Goal: Task Accomplishment & Management: Use online tool/utility

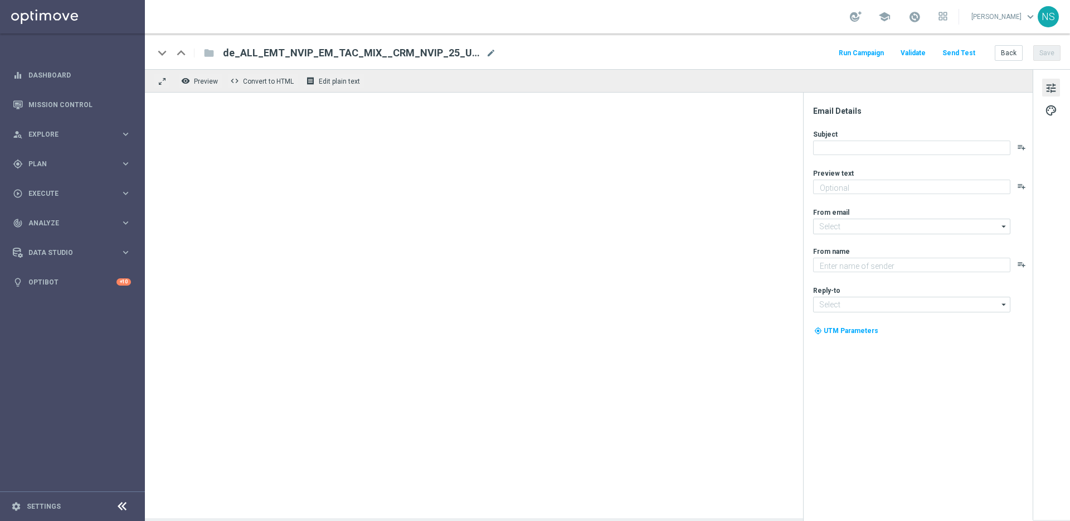
type textarea "Aktuelle Kontaktdaten = besserer VIP-Service"
type textarea "Lottoland"
type input "[EMAIL_ADDRESS][DOMAIN_NAME]"
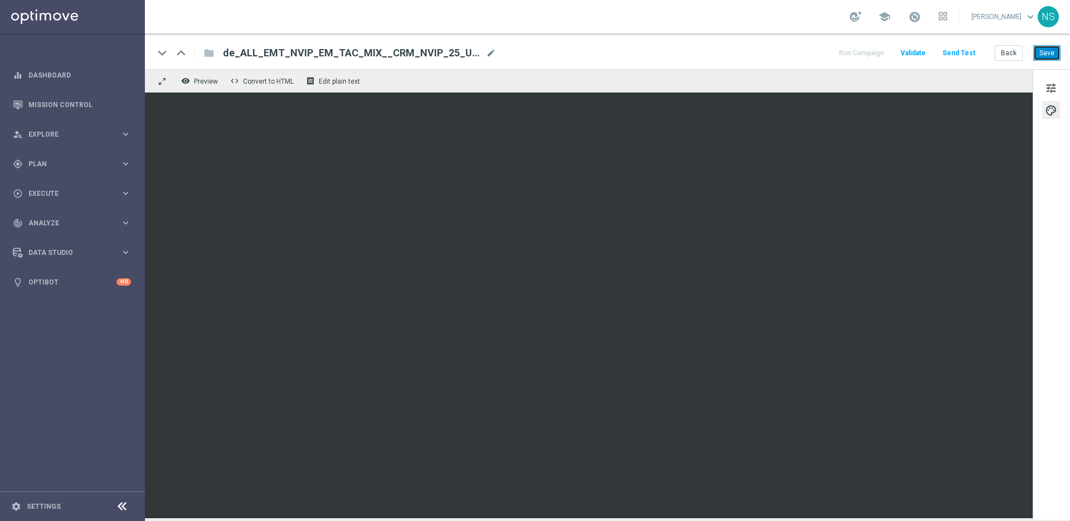
click at [1046, 55] on button "Save" at bounding box center [1047, 53] width 27 height 16
click at [1051, 51] on button "Save" at bounding box center [1047, 53] width 27 height 16
click at [1056, 81] on span "tune" at bounding box center [1051, 88] width 12 height 14
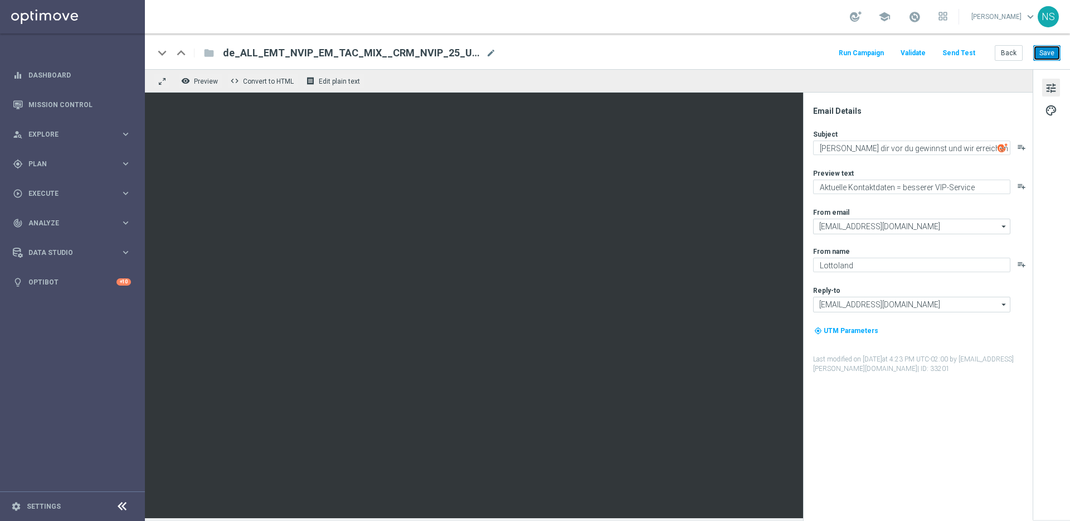
click at [1043, 50] on button "Save" at bounding box center [1047, 53] width 27 height 16
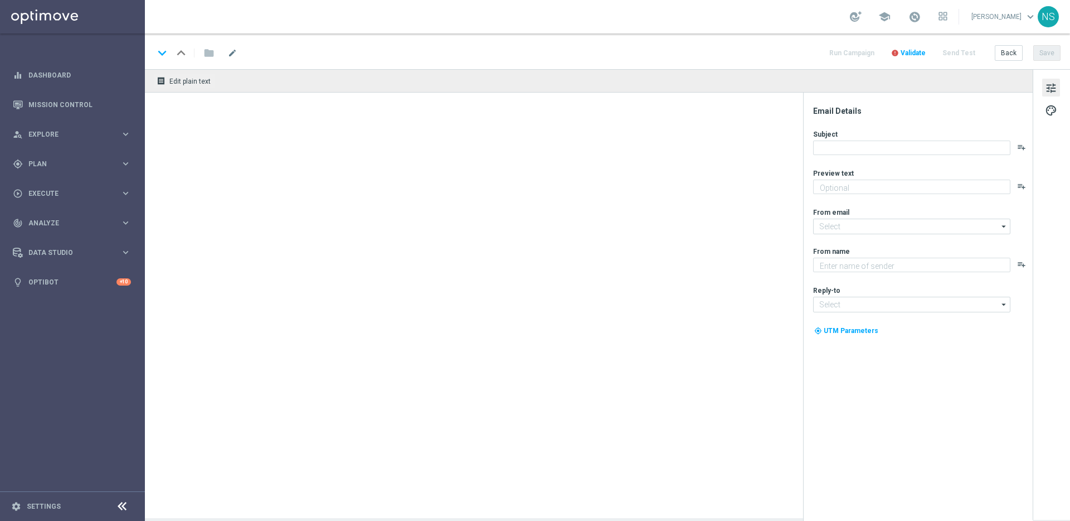
type textarea "Aktuelle Kontaktdaten = besserer VIP-Service"
type input "[EMAIL_ADDRESS][DOMAIN_NAME]"
type textarea "Lottoland"
type input "[EMAIL_ADDRESS][DOMAIN_NAME]"
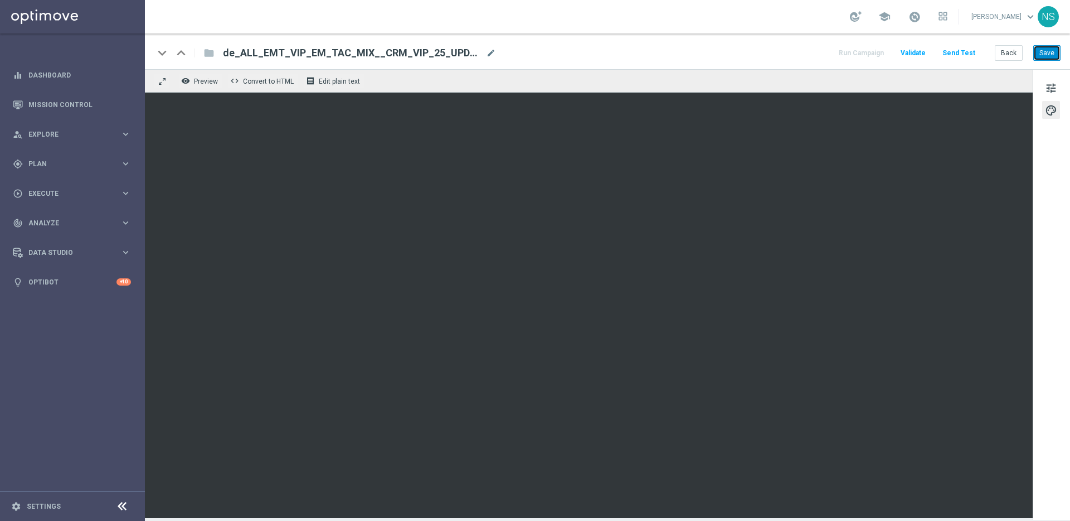
click at [1058, 59] on button "Save" at bounding box center [1047, 53] width 27 height 16
click at [1056, 50] on button "Save" at bounding box center [1047, 53] width 27 height 16
click at [1052, 99] on div "tune palette" at bounding box center [1051, 294] width 37 height 450
click at [1051, 85] on span "tune" at bounding box center [1051, 88] width 12 height 14
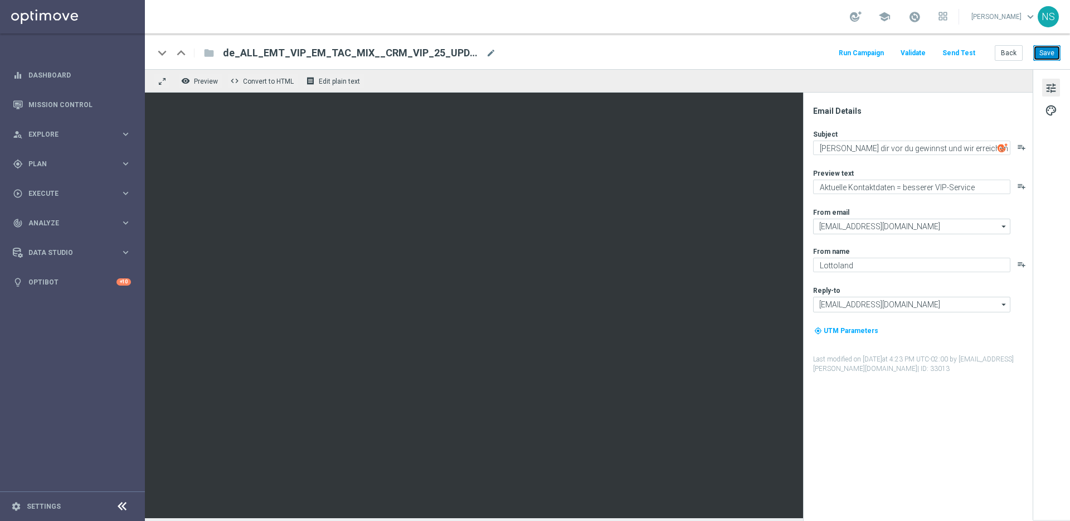
click at [1046, 54] on button "Save" at bounding box center [1047, 53] width 27 height 16
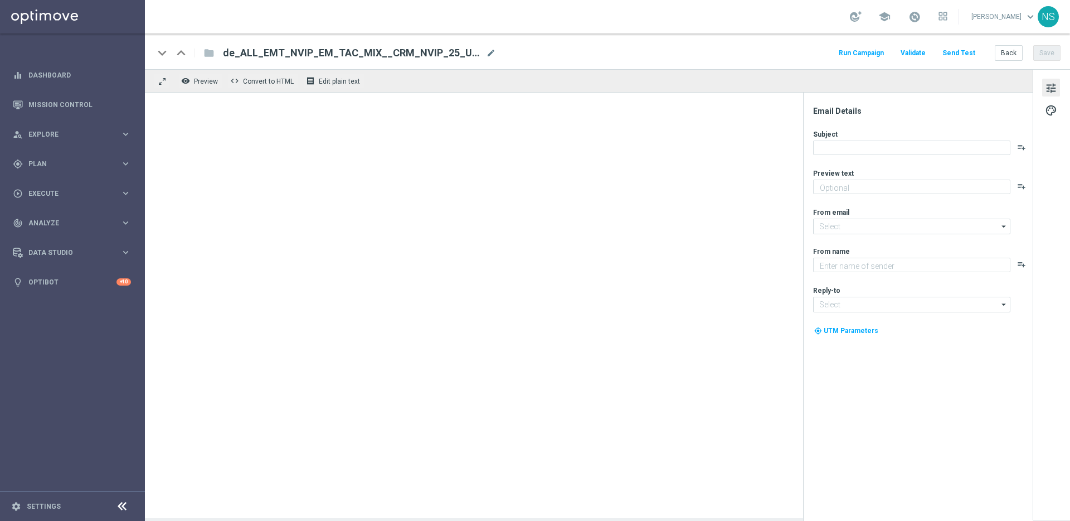
type textarea "Aktuelle Kontaktdaten = besserer VIP-Service"
type input "[EMAIL_ADDRESS][DOMAIN_NAME]"
type textarea "Lottoland"
type input "[EMAIL_ADDRESS][DOMAIN_NAME]"
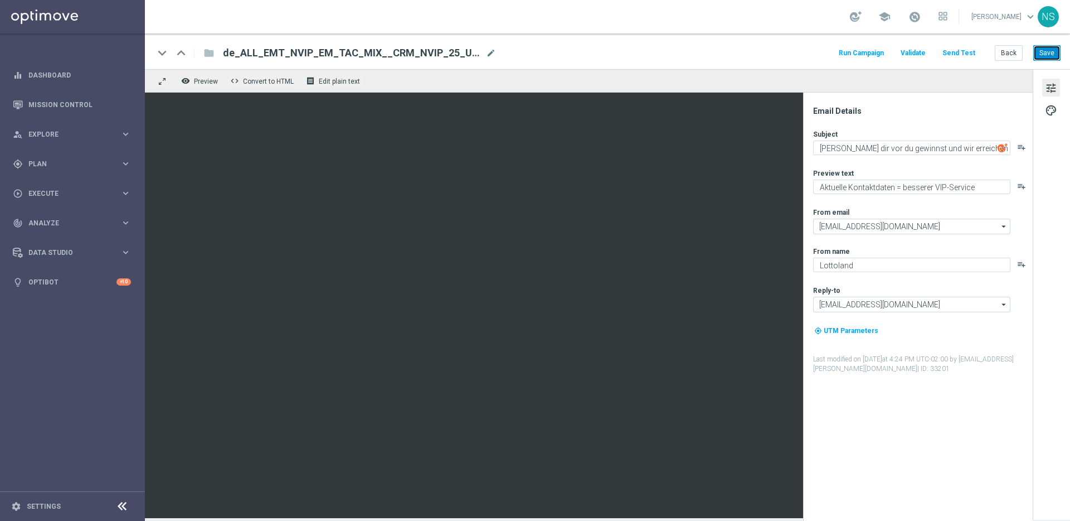
click at [1053, 50] on button "Save" at bounding box center [1047, 53] width 27 height 16
click at [946, 51] on button "Send Test" at bounding box center [959, 53] width 36 height 15
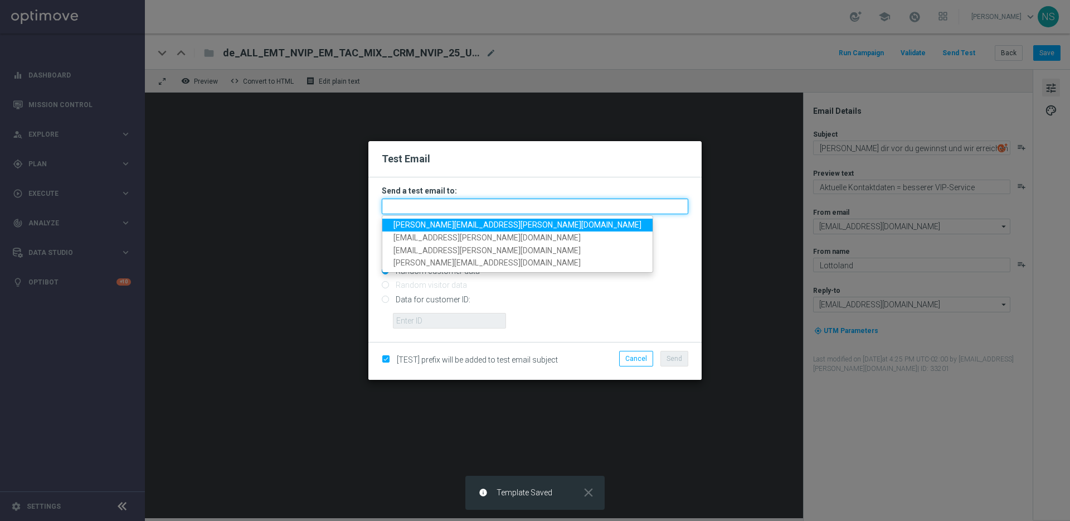
click at [405, 201] on input "text" at bounding box center [535, 206] width 307 height 16
paste input "nicholas.kosub@lottoland.com"
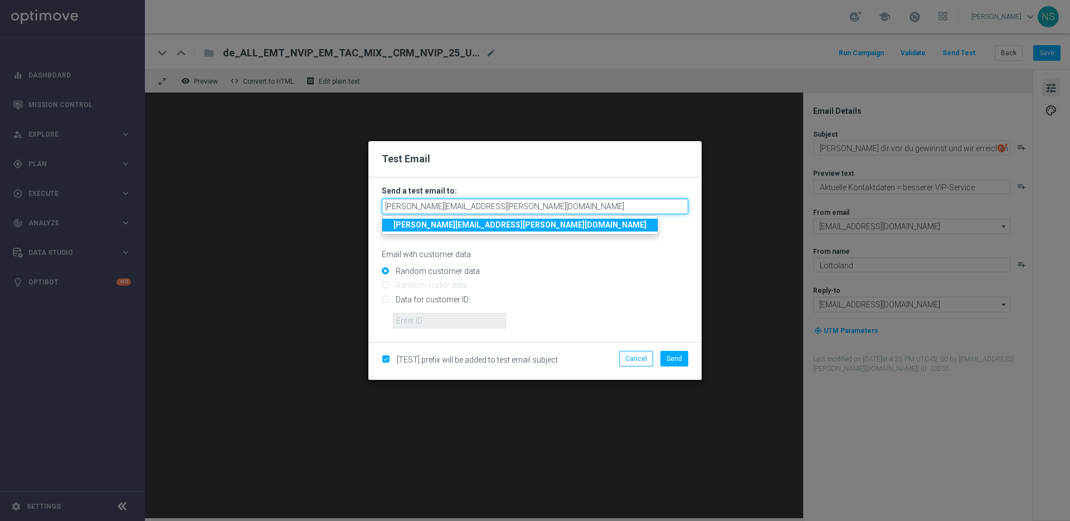
type input "nicholas.kosub@lottoland.com"
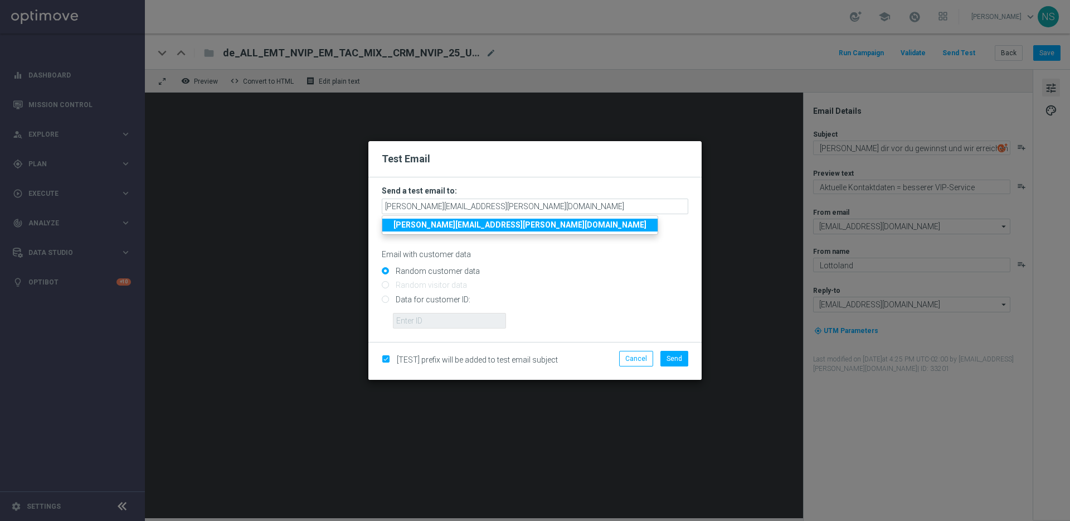
click at [463, 226] on strong "nicholas.kosub@lottoland.com" at bounding box center [520, 224] width 253 height 9
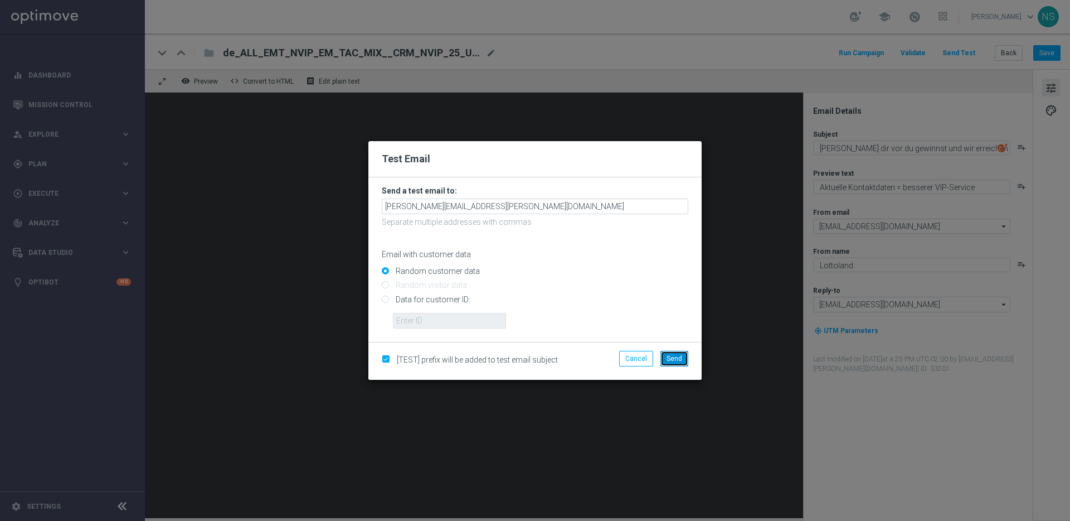
click at [675, 358] on span "Send" at bounding box center [675, 359] width 16 height 8
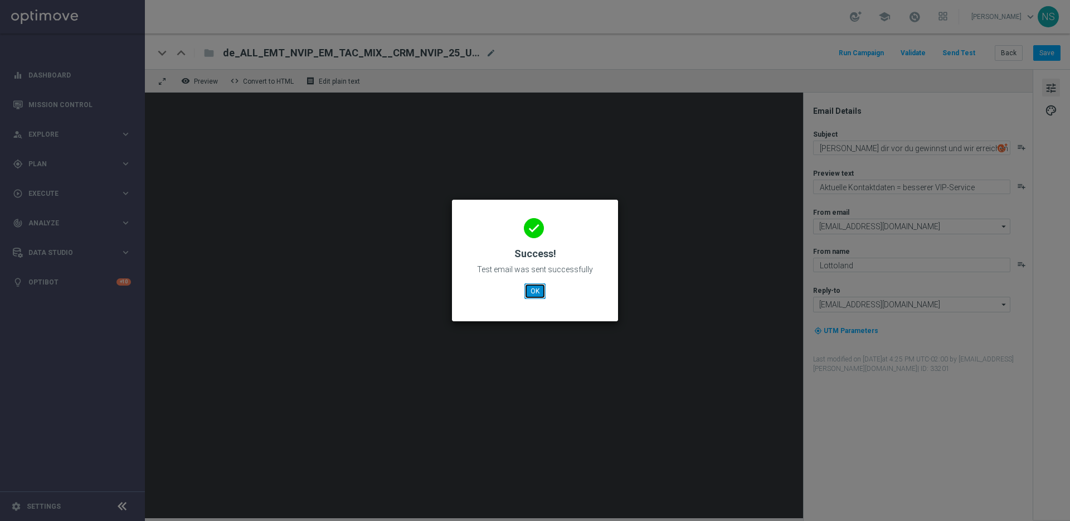
click at [539, 292] on button "OK" at bounding box center [535, 291] width 21 height 16
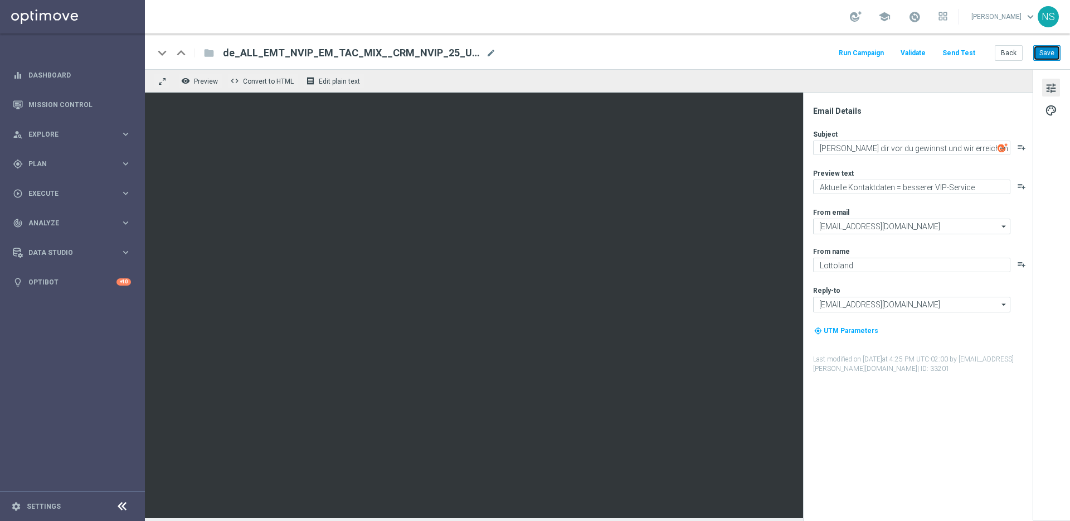
click at [1053, 54] on button "Save" at bounding box center [1047, 53] width 27 height 16
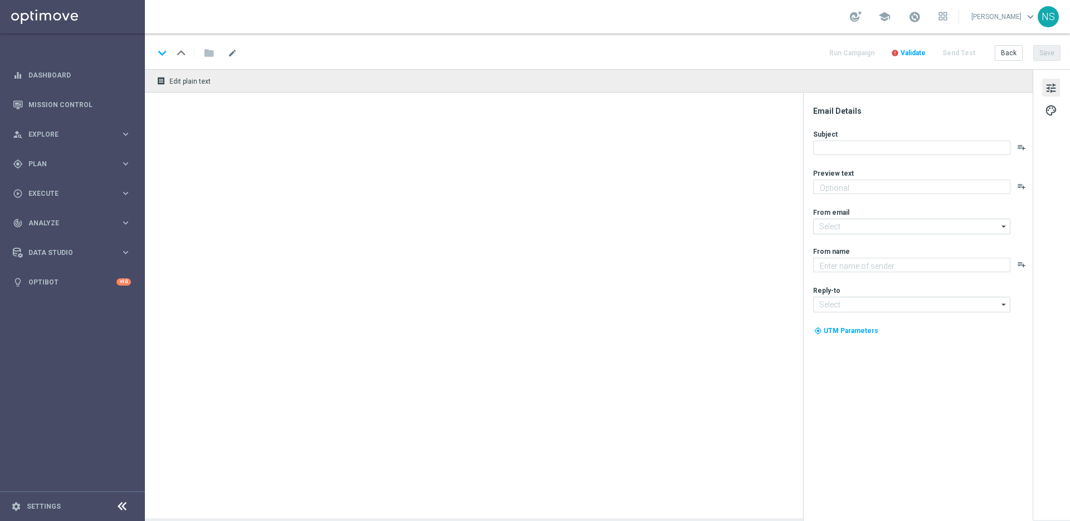
type textarea "Aktuelle Kontaktdaten = besserer VIP-Service"
type textarea "Lottoland"
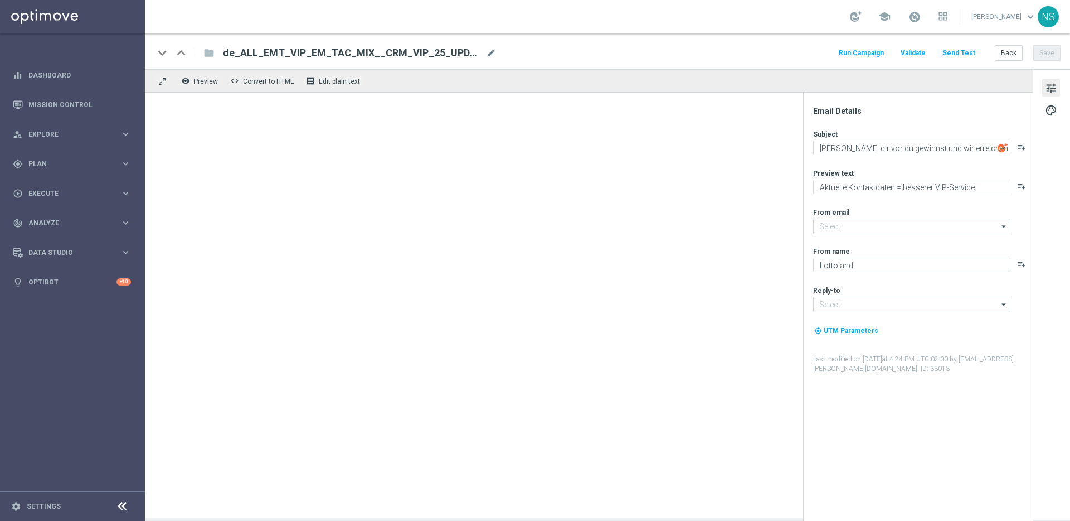
type input "[EMAIL_ADDRESS][DOMAIN_NAME]"
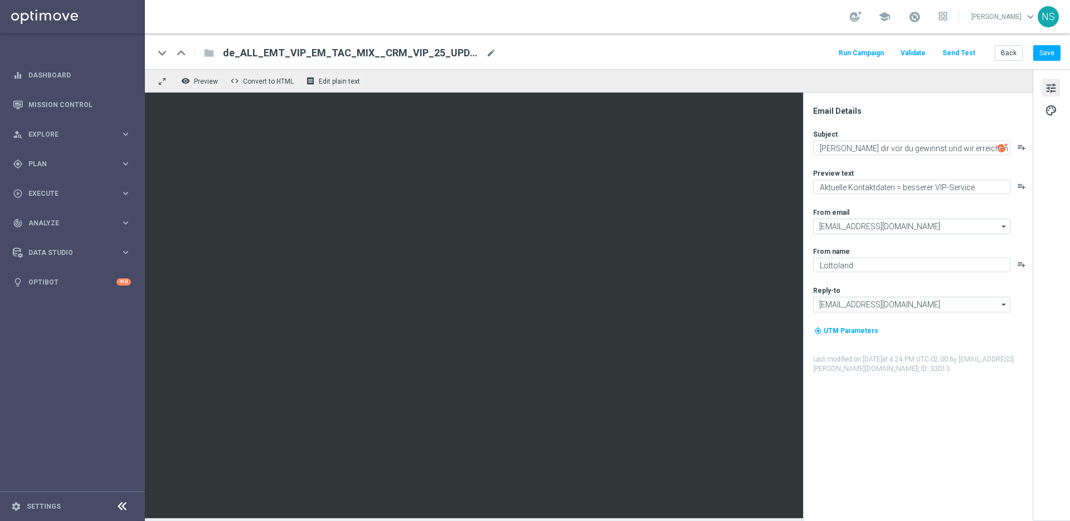
click at [967, 53] on button "Send Test" at bounding box center [959, 53] width 36 height 15
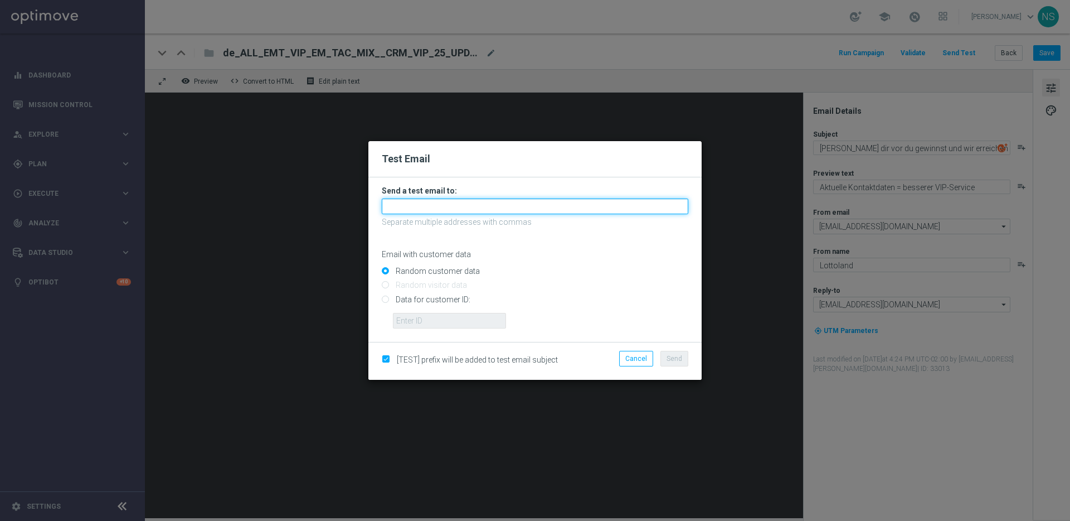
click at [500, 203] on input "text" at bounding box center [535, 206] width 307 height 16
drag, startPoint x: 437, startPoint y: 203, endPoint x: 363, endPoint y: 203, distance: 73.0
click at [363, 203] on modal-container "Test Email Send a test email to: ni Separate multiple addresses with commas Ema…" at bounding box center [535, 260] width 1070 height 521
paste input "cholas.kosub@lottoland.com"
type input "nicholas.kosub@lottoland.com"
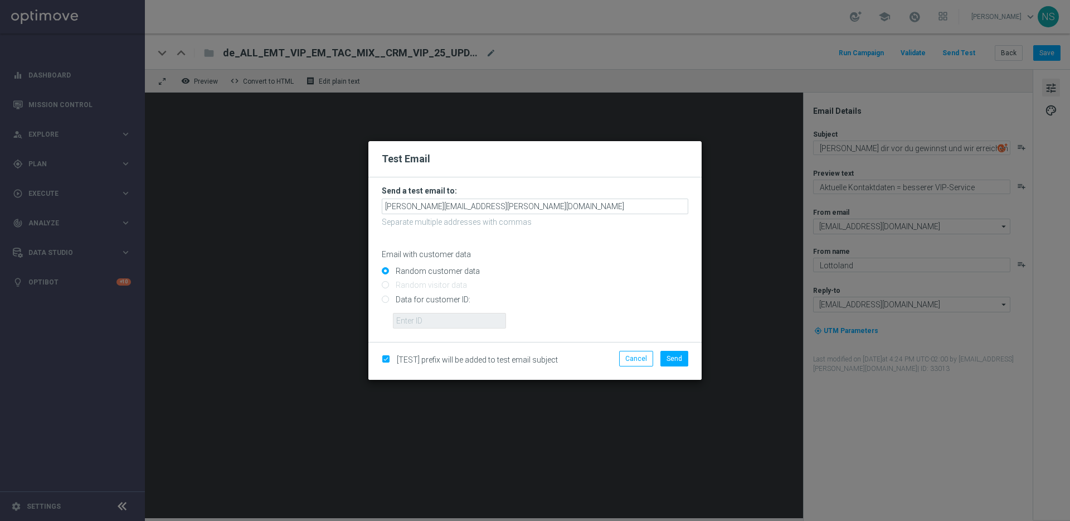
click at [676, 366] on div "Cancel Send" at bounding box center [643, 361] width 108 height 21
click at [676, 363] on button "Send" at bounding box center [675, 359] width 28 height 16
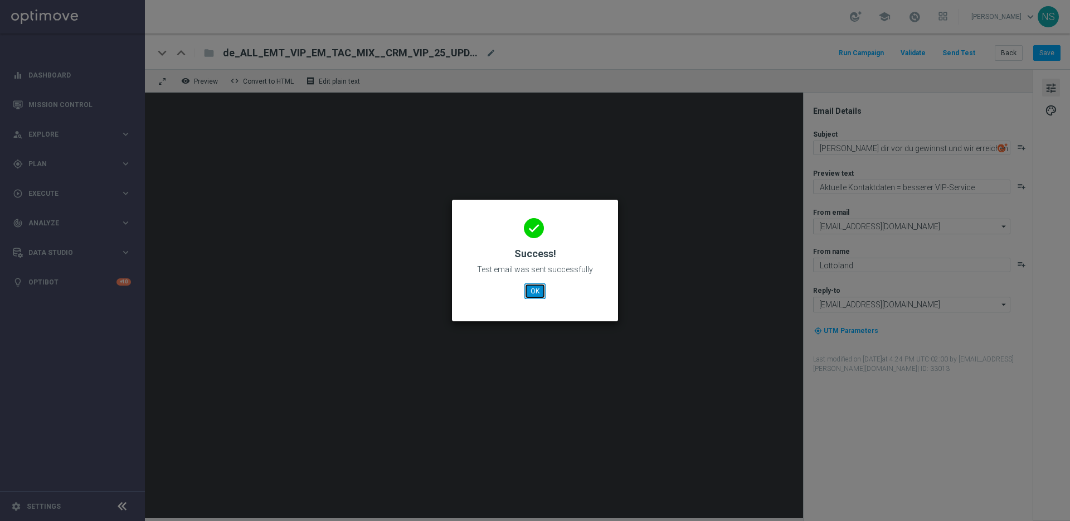
click at [538, 285] on button "OK" at bounding box center [535, 291] width 21 height 16
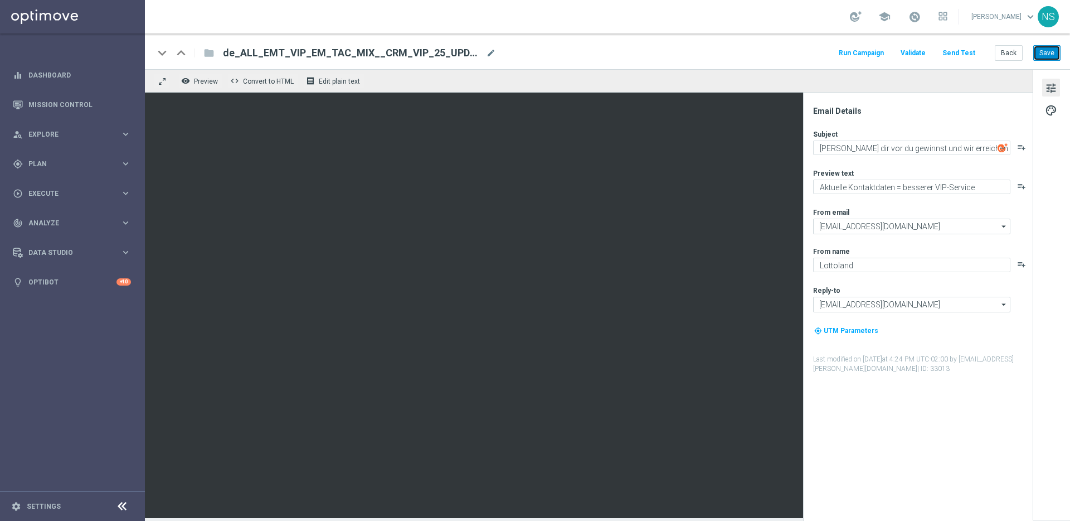
click at [1045, 51] on button "Save" at bounding box center [1047, 53] width 27 height 16
